Goal: Information Seeking & Learning: Check status

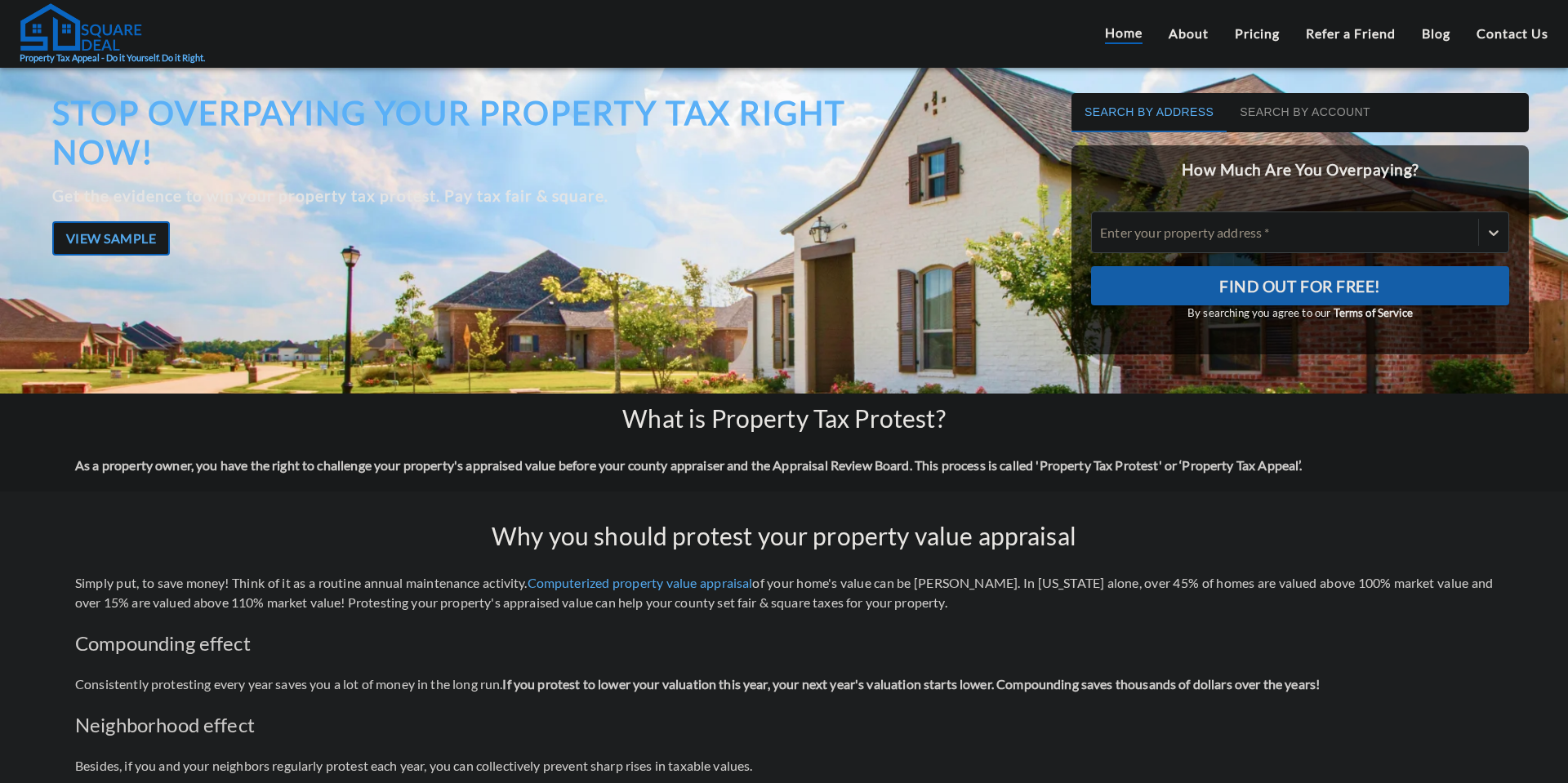
click at [1297, 117] on button "Search by Account" at bounding box center [1305, 112] width 157 height 39
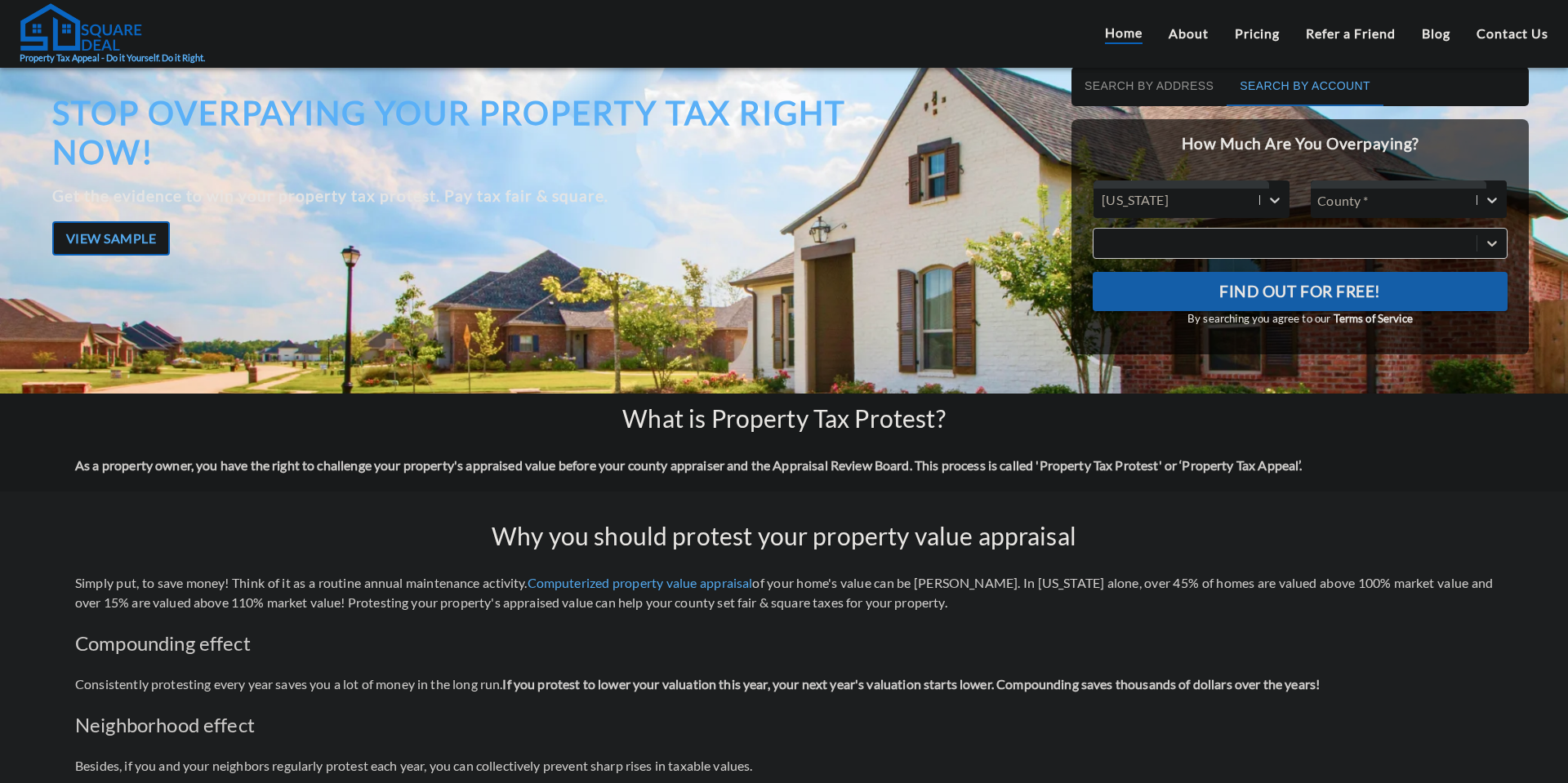
click at [1382, 209] on div at bounding box center [1398, 199] width 175 height 23
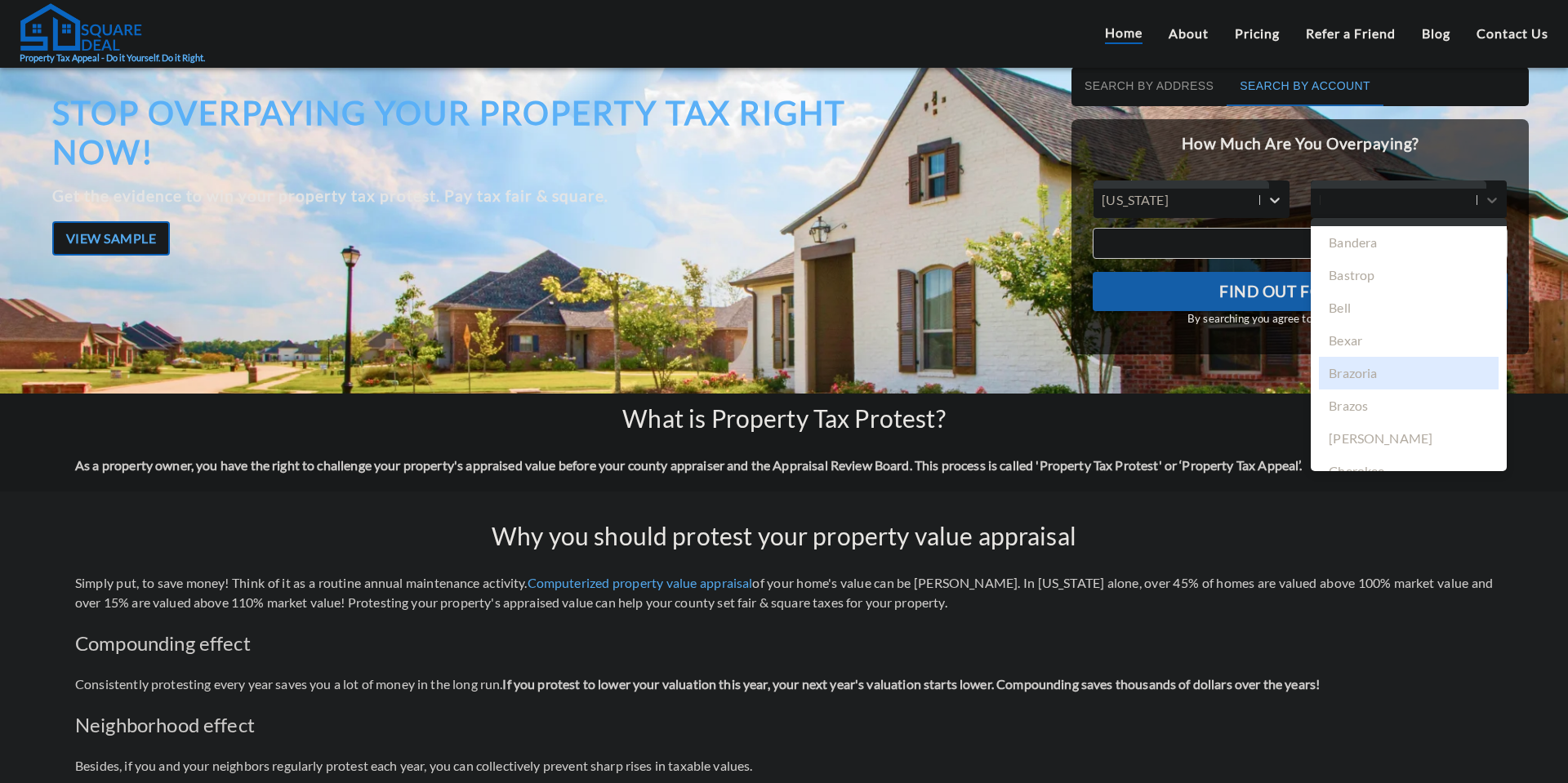
type input "har"
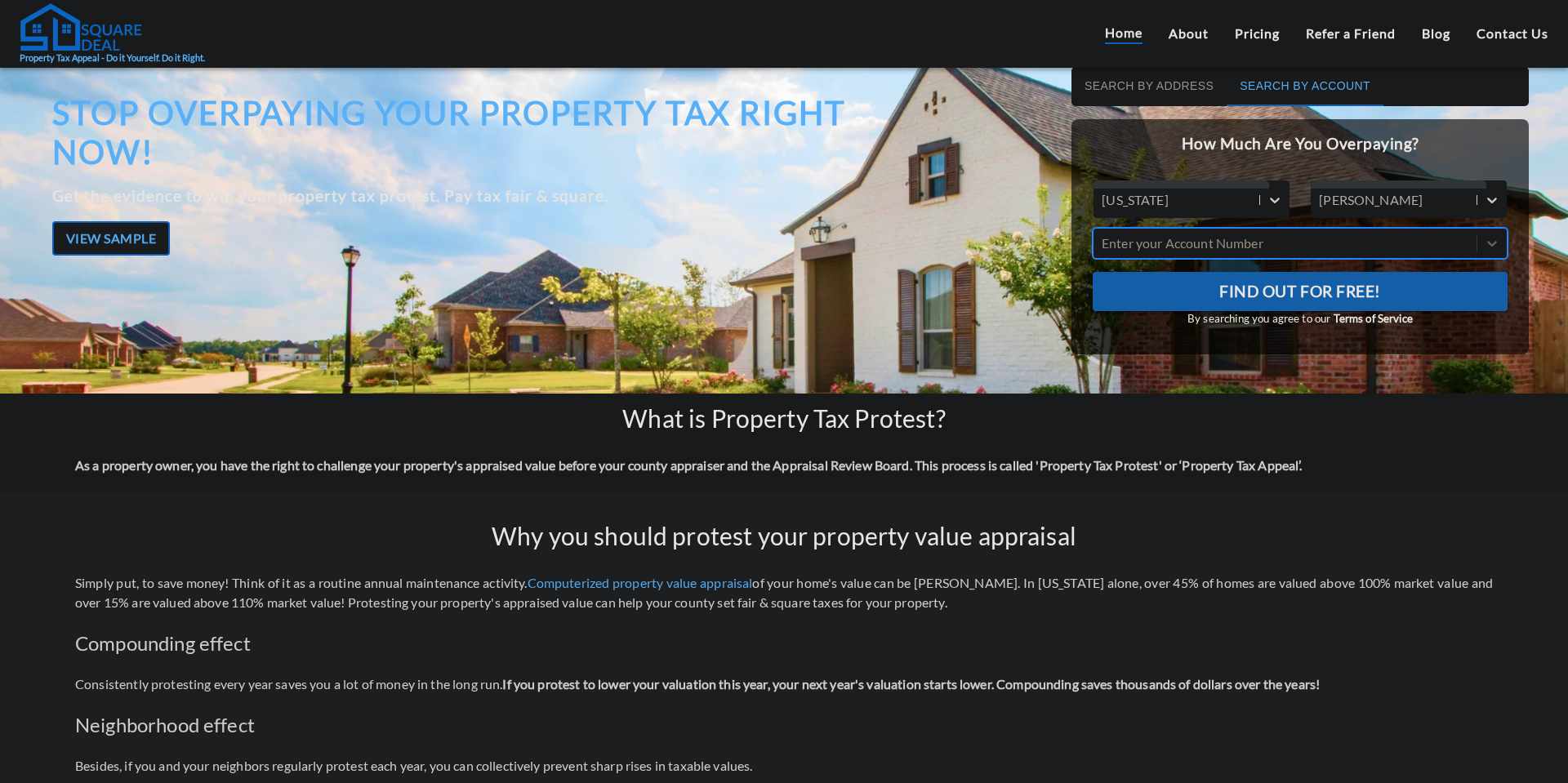
paste input "1464980010036"
type input "1464980010036"
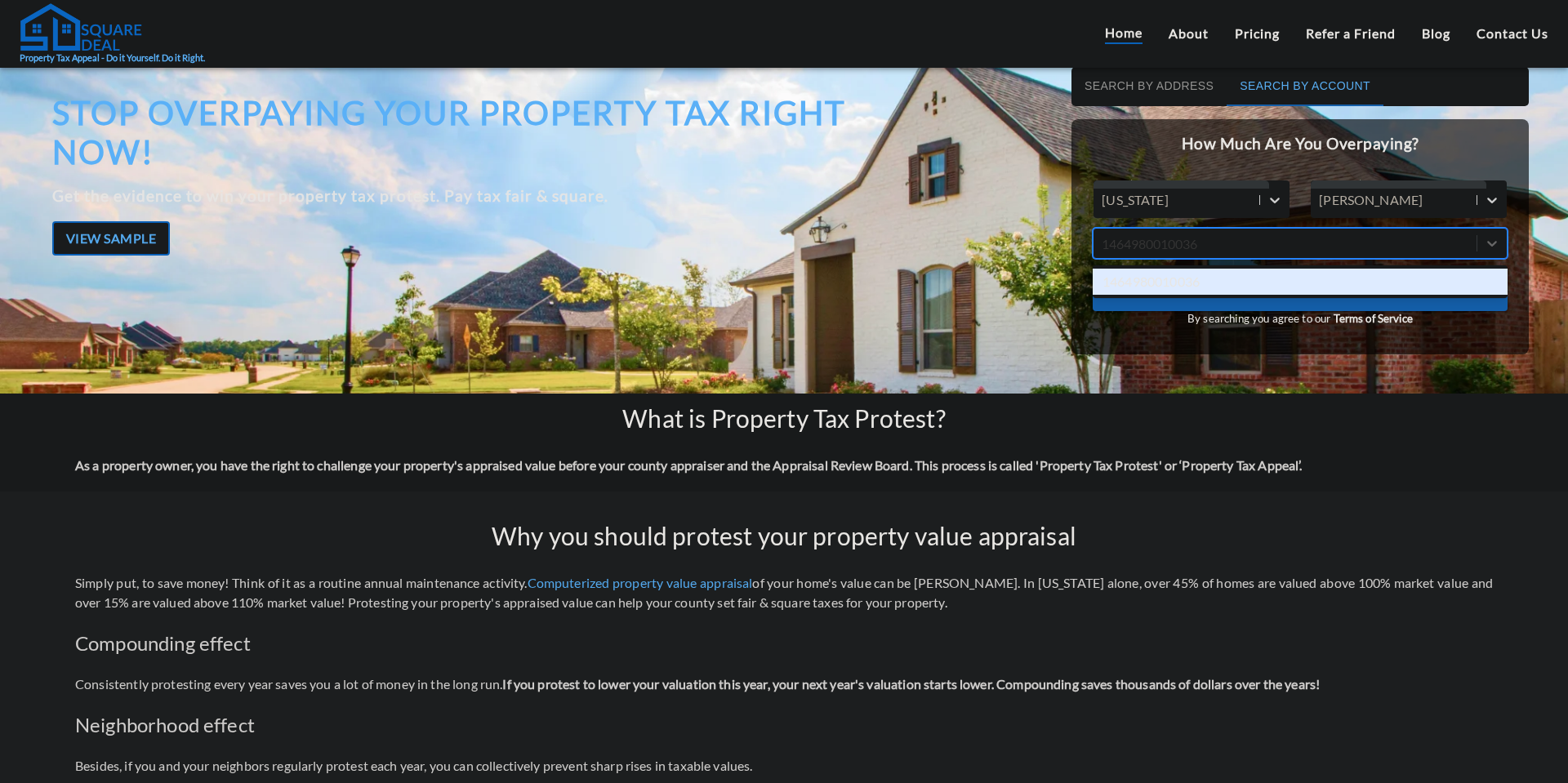
click at [1350, 281] on div "1464980010036" at bounding box center [1299, 281] width 414 height 26
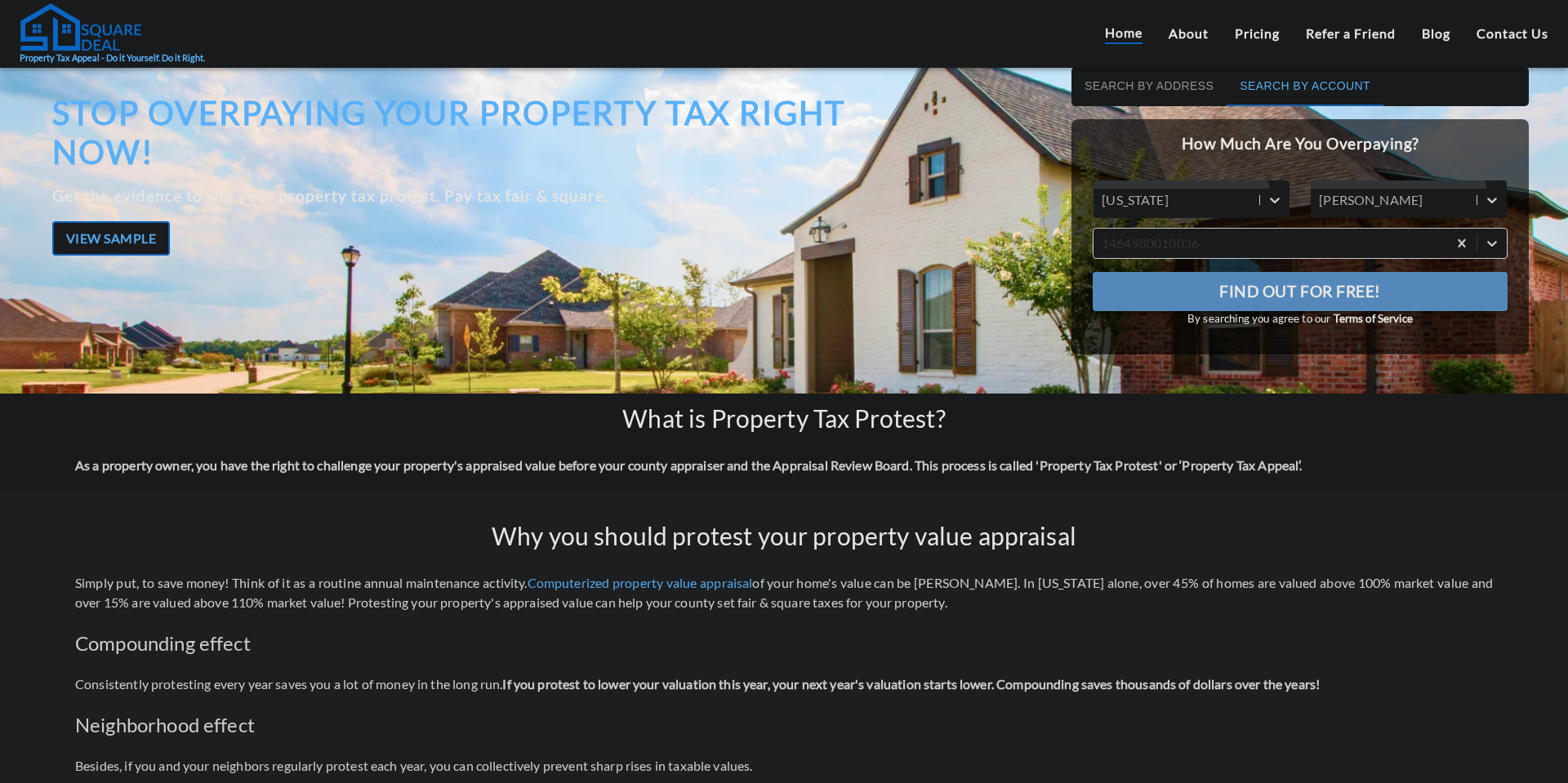
click at [1347, 289] on span "Find Out For Free!" at bounding box center [1300, 291] width 162 height 27
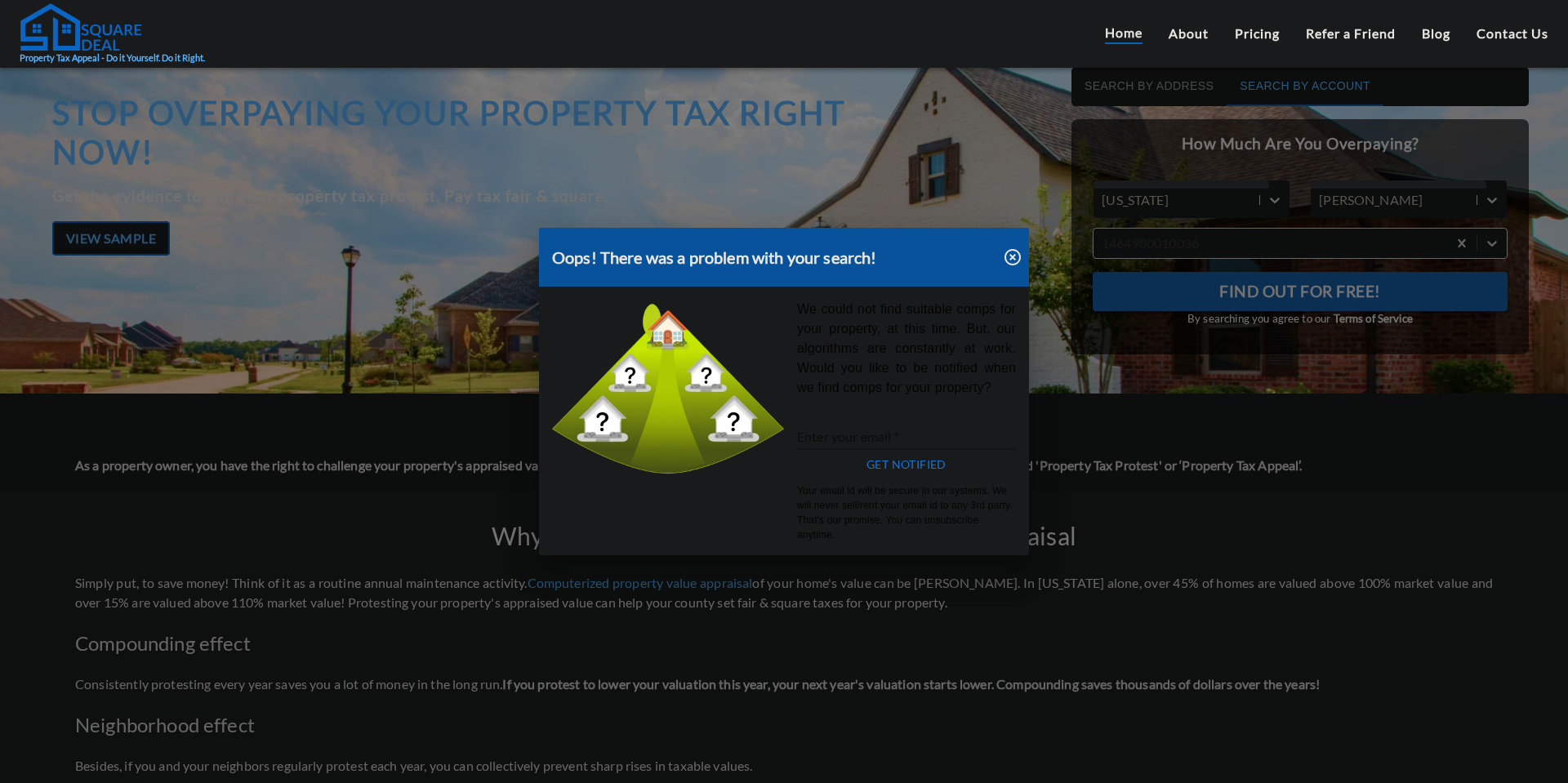
click at [1016, 265] on icon "button" at bounding box center [1013, 258] width 20 height 20
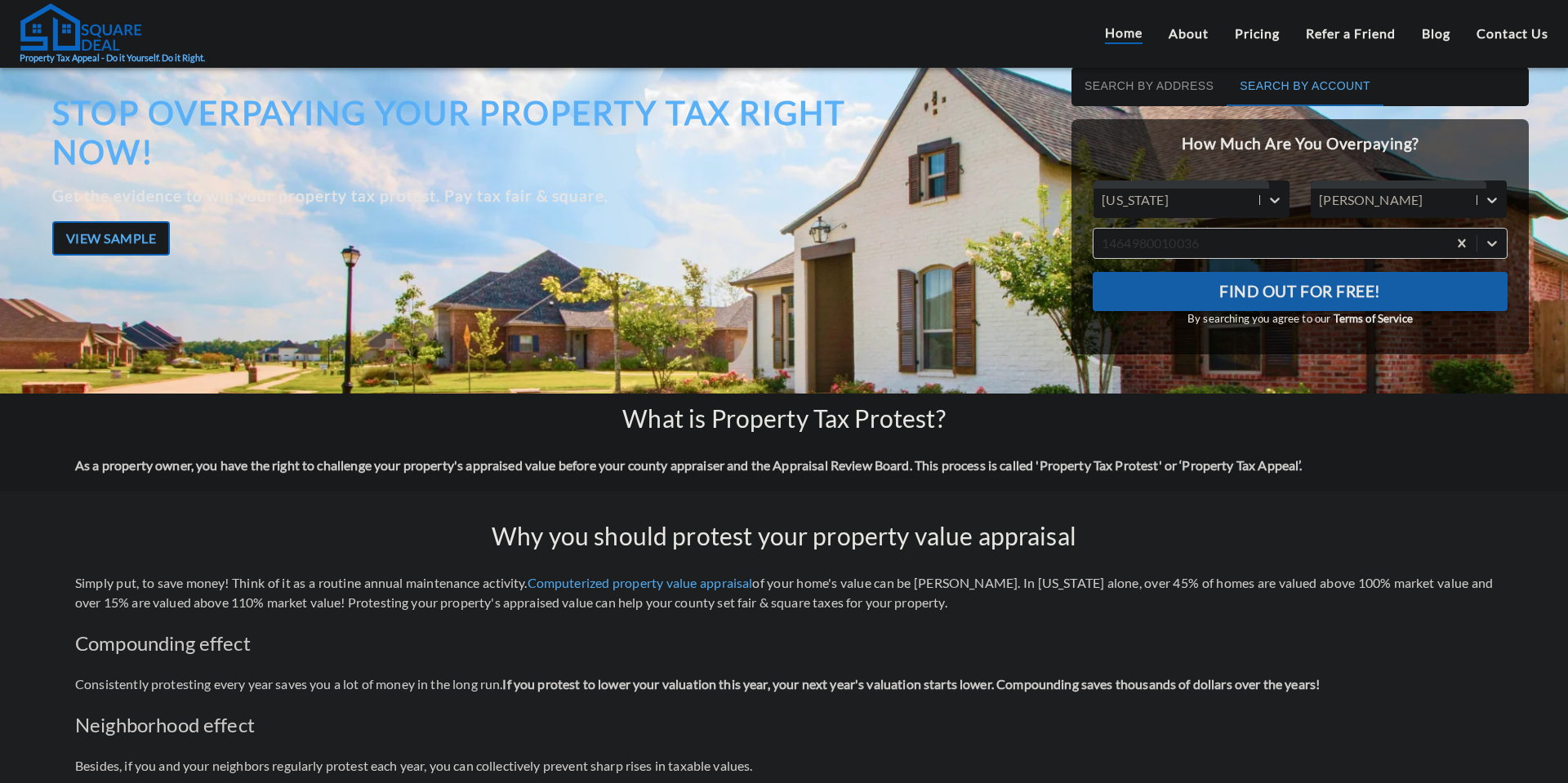
click at [1221, 291] on span "Find Out For Free!" at bounding box center [1300, 291] width 162 height 27
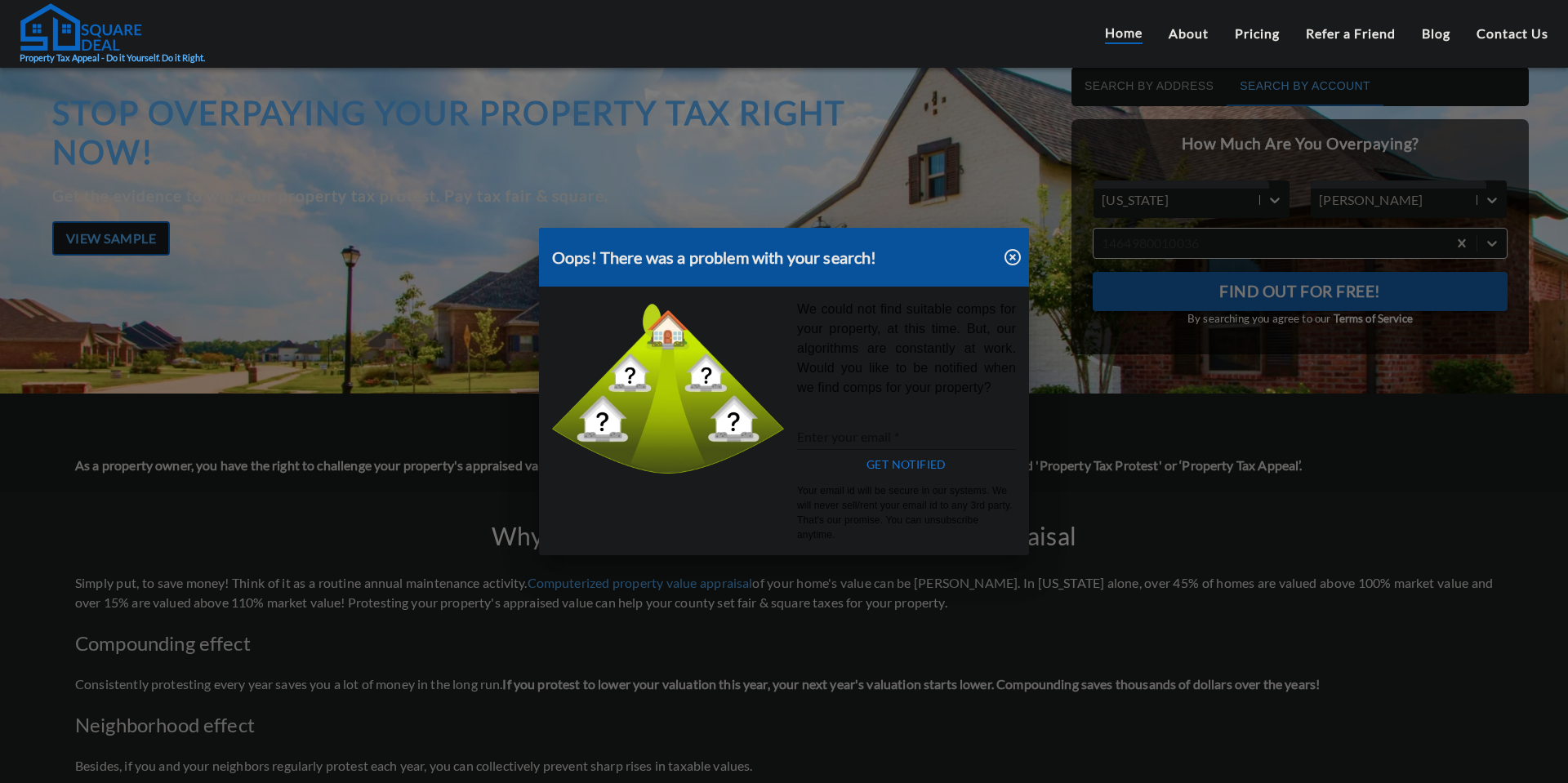
click at [1011, 262] on icon "button" at bounding box center [1013, 258] width 20 height 20
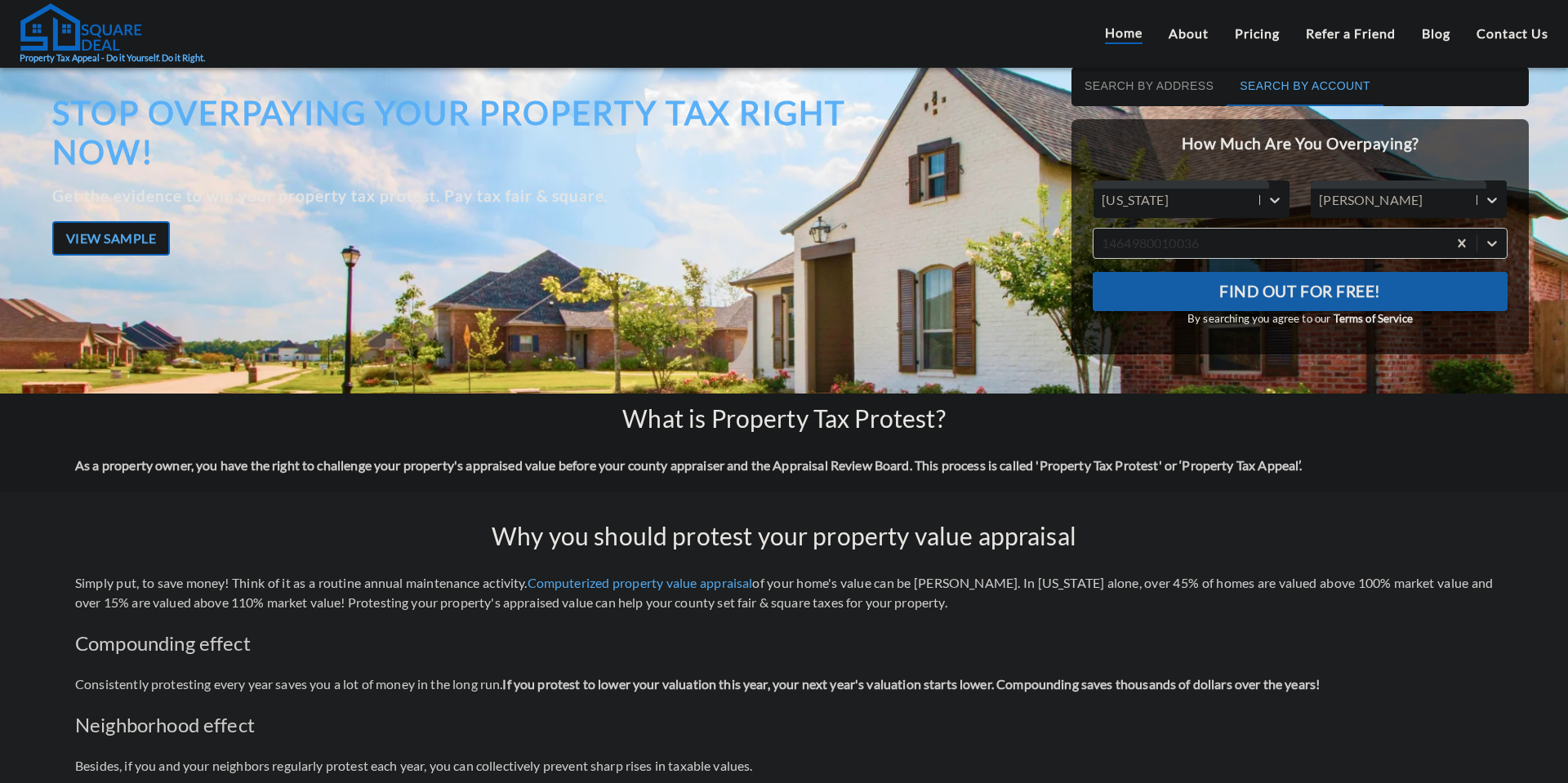
click at [1237, 287] on span "Find Out For Free!" at bounding box center [1300, 291] width 162 height 27
